Goal: Task Accomplishment & Management: Manage account settings

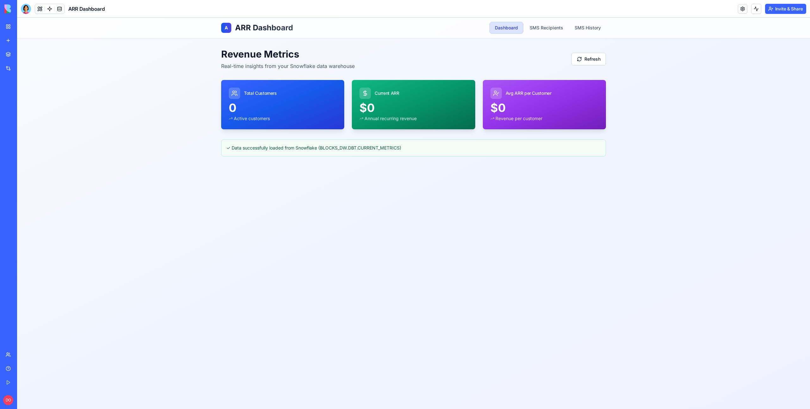
click at [466, 272] on div "A ARR Dashboard Dashboard SMS Recipients SMS History Revenue Metrics Real-time …" at bounding box center [413, 214] width 793 height 392
click at [396, 191] on div "A ARR Dashboard Dashboard SMS Recipients SMS History Revenue Metrics Real-time …" at bounding box center [413, 214] width 793 height 392
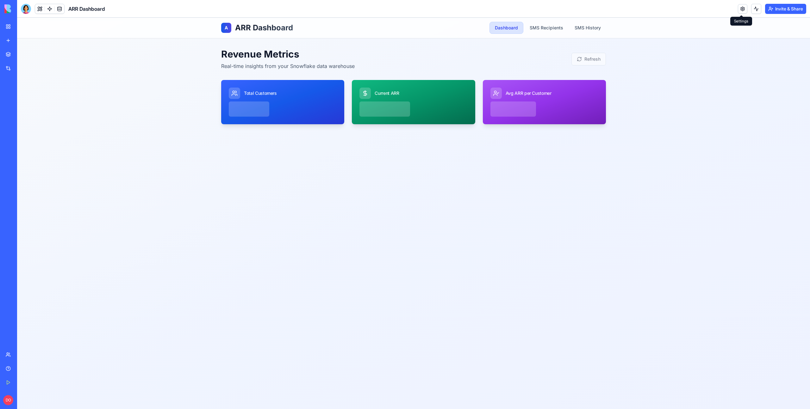
click at [740, 8] on link at bounding box center [742, 8] width 9 height 9
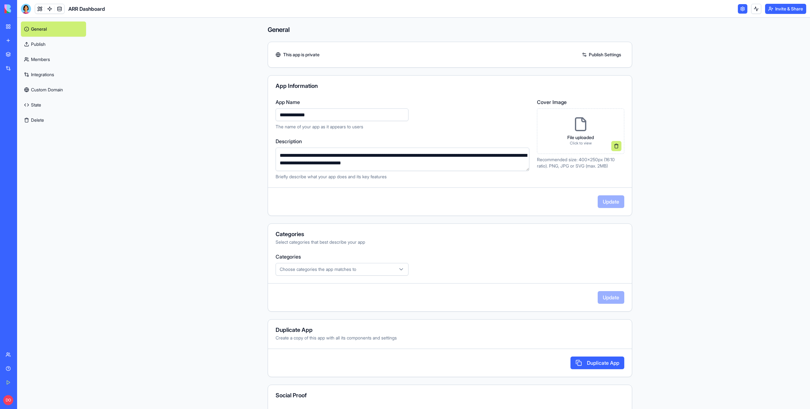
click at [51, 77] on link "Integrations" at bounding box center [53, 74] width 65 height 15
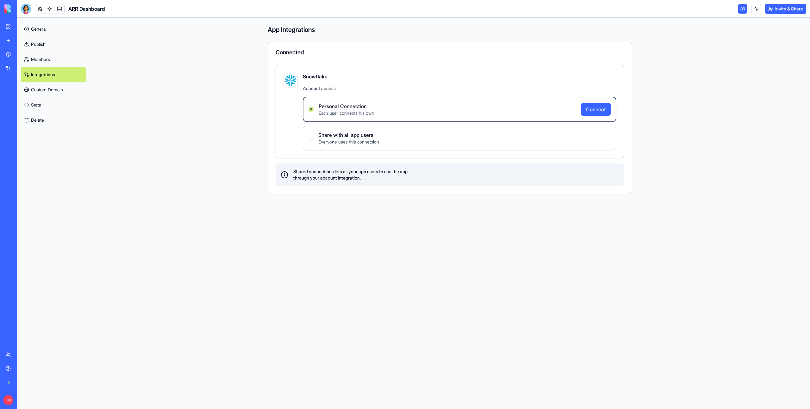
click at [466, 140] on label "Share with all app users Everyone uses this connection" at bounding box center [460, 138] width 314 height 25
click at [357, 136] on span "Share with all app users" at bounding box center [348, 135] width 61 height 8
click at [315, 140] on div "Share with all app users Everyone uses this connection" at bounding box center [343, 138] width 71 height 14
drag, startPoint x: 307, startPoint y: 137, endPoint x: 356, endPoint y: 133, distance: 48.6
click at [307, 137] on label "Share with all app users Everyone uses this connection" at bounding box center [460, 138] width 314 height 25
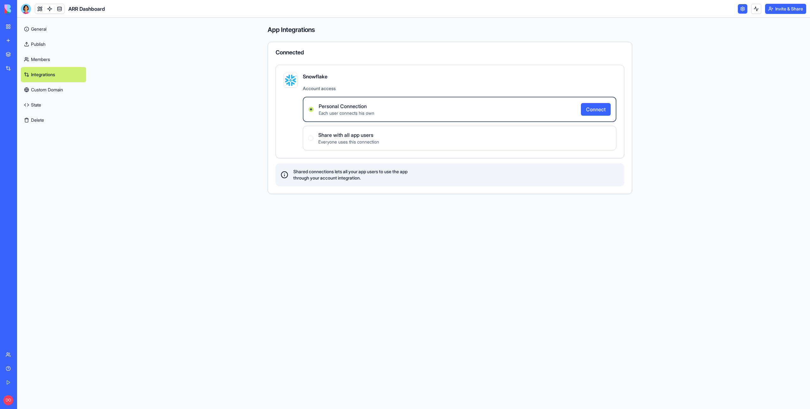
click at [408, 110] on label "Personal Connection Each user connects his own Connect" at bounding box center [460, 109] width 314 height 25
click at [314, 110] on Connection "Personal Connection Each user connects his own Connect" at bounding box center [311, 109] width 5 height 5
click at [335, 140] on span "Everyone uses this connection" at bounding box center [348, 142] width 61 height 6
click at [369, 137] on span "Share with all app users" at bounding box center [348, 135] width 61 height 8
click at [588, 109] on button "Connect" at bounding box center [596, 109] width 30 height 13
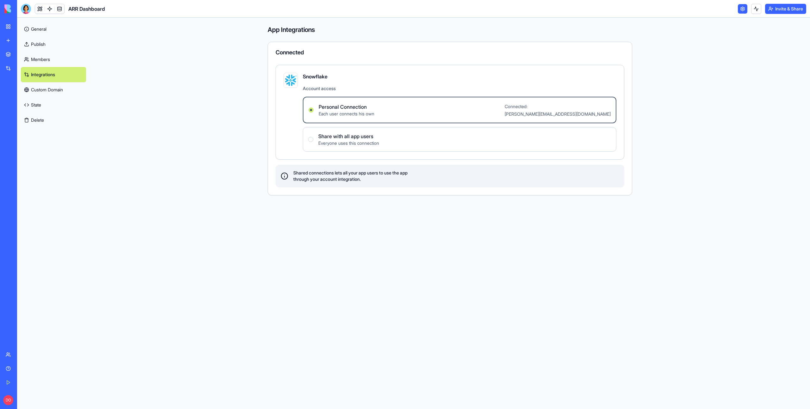
click at [312, 141] on users "Share with all app users Everyone uses this connection" at bounding box center [310, 139] width 5 height 5
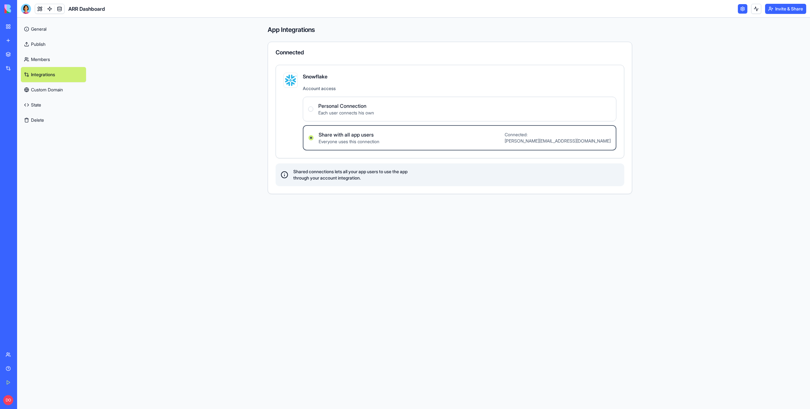
click at [314, 203] on div "App Integrations Connected Snowflake Account access Personal Connection Each us…" at bounding box center [449, 214] width 405 height 392
click at [39, 7] on link at bounding box center [39, 8] width 9 height 9
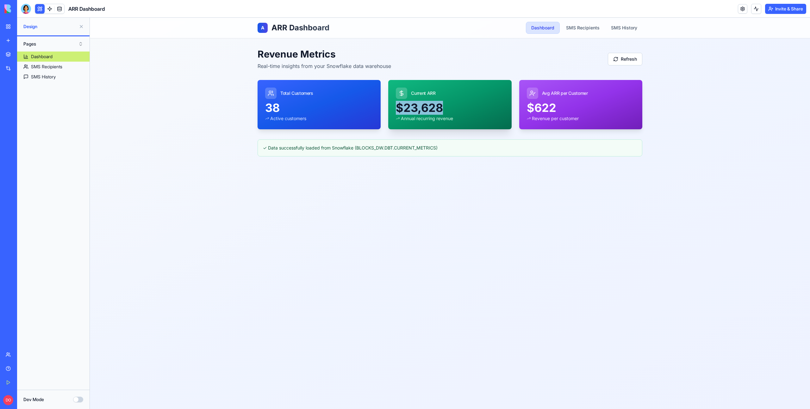
drag, startPoint x: 396, startPoint y: 107, endPoint x: 444, endPoint y: 111, distance: 47.7
click at [444, 111] on div "$23,628" at bounding box center [450, 108] width 108 height 13
click at [436, 192] on div "A ARR Dashboard Dashboard SMS Recipients SMS History Revenue Metrics Real-time …" at bounding box center [450, 214] width 720 height 392
click at [462, 158] on main "Revenue Metrics Real-time insights from your Snowflake data warehouse Refresh T…" at bounding box center [449, 102] width 405 height 128
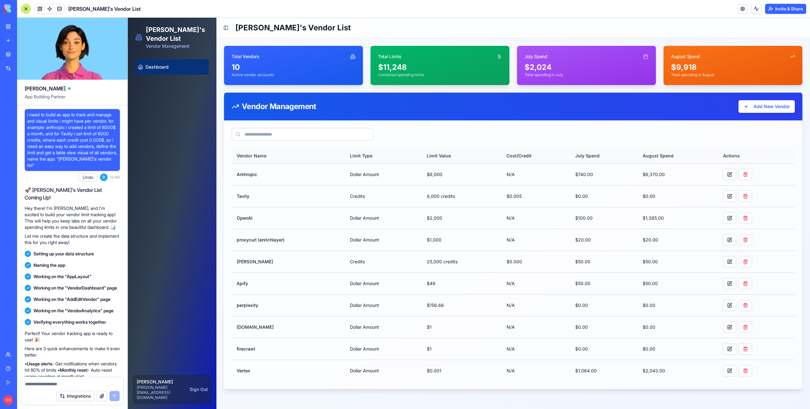
scroll to position [662, 0]
